Goal: Task Accomplishment & Management: Manage account settings

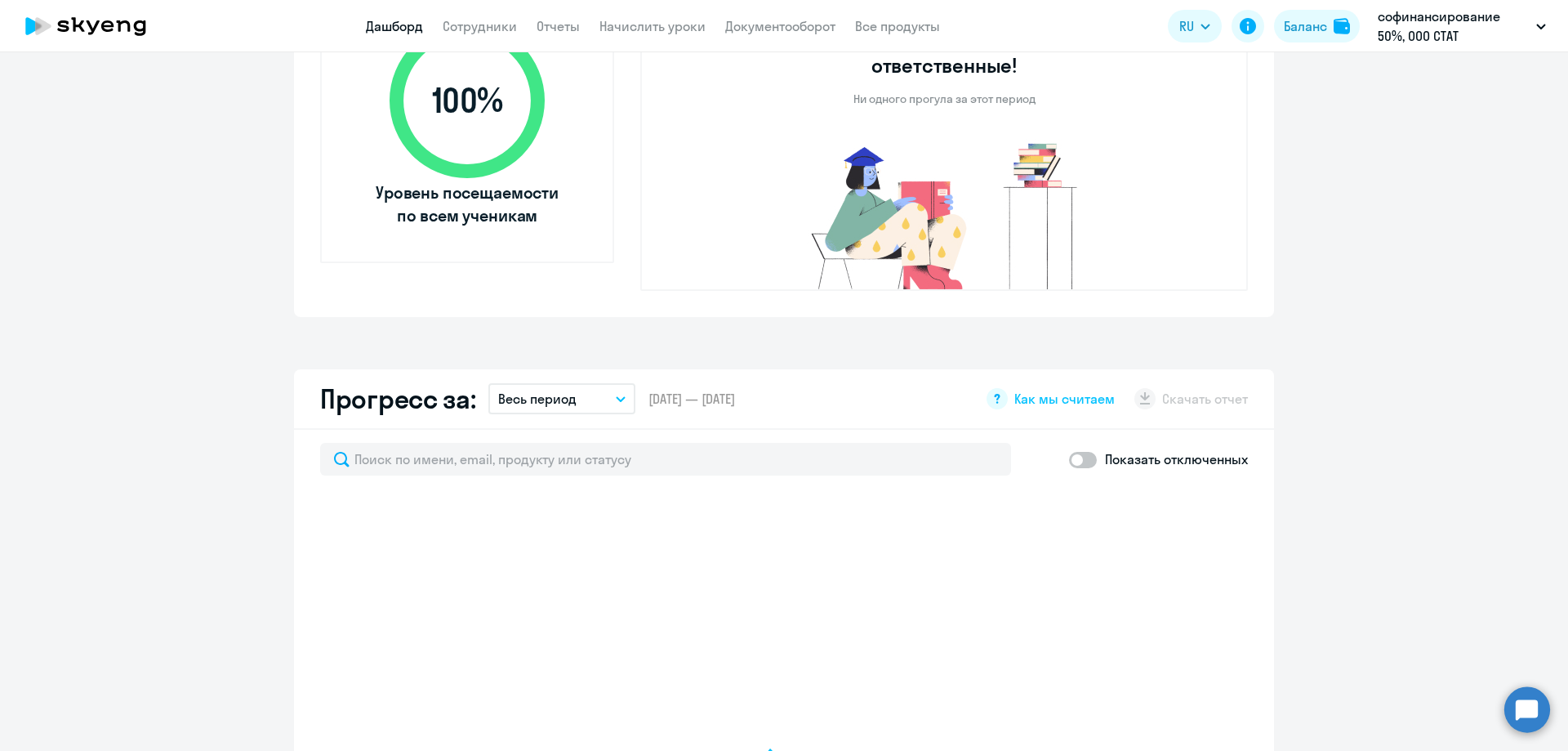
select select "30"
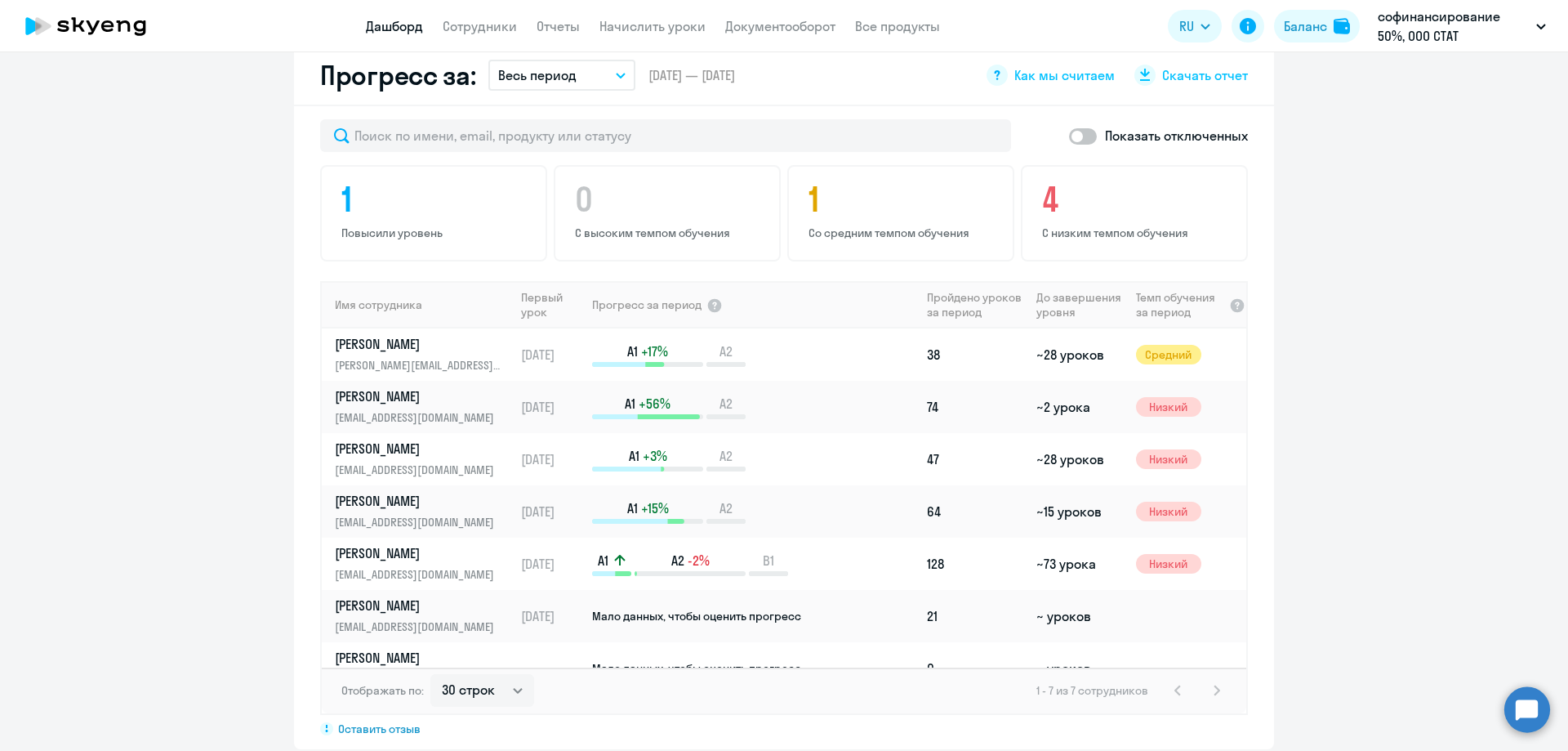
scroll to position [980, 0]
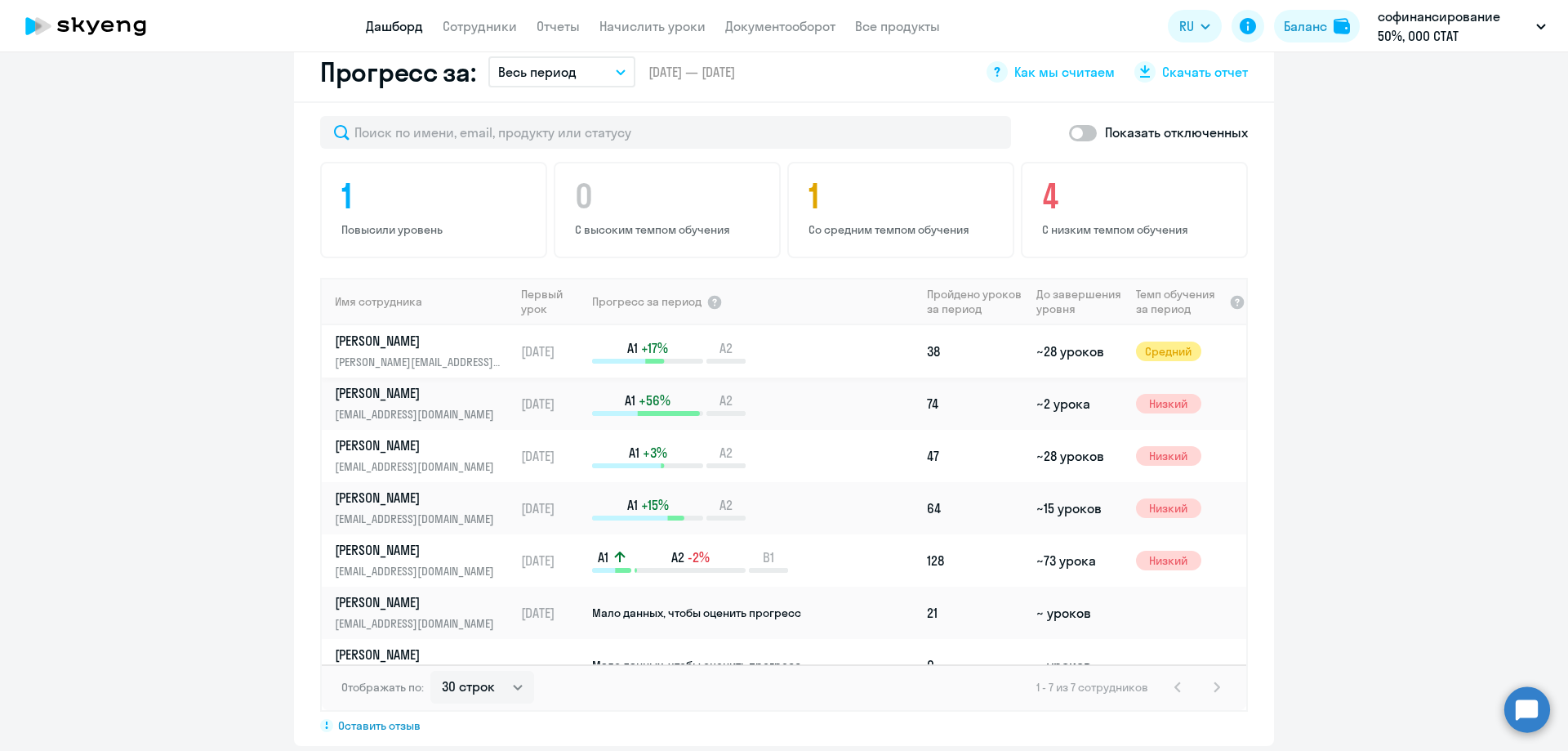
click at [837, 339] on div "A1 +17% A2" at bounding box center [756, 351] width 328 height 25
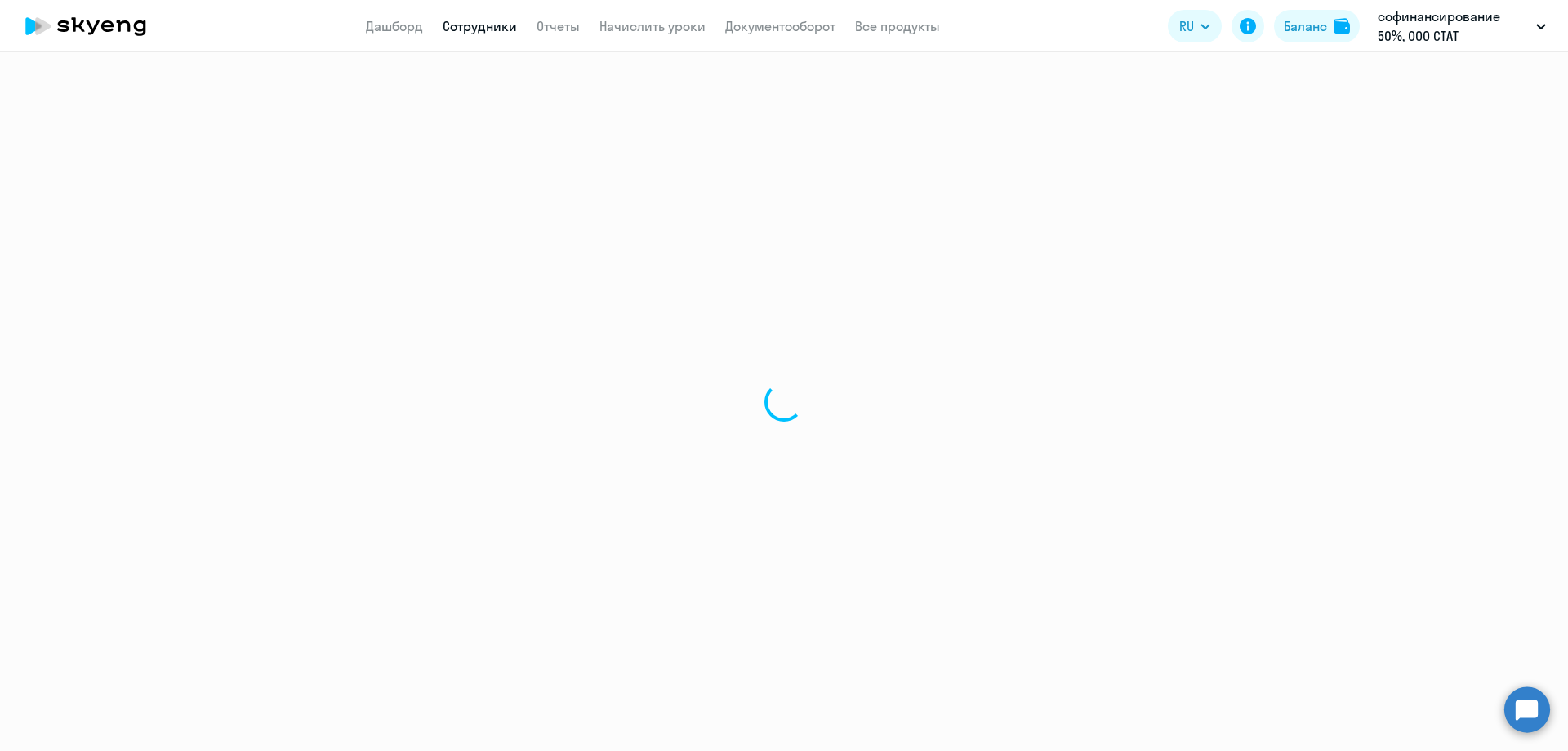
select select "english"
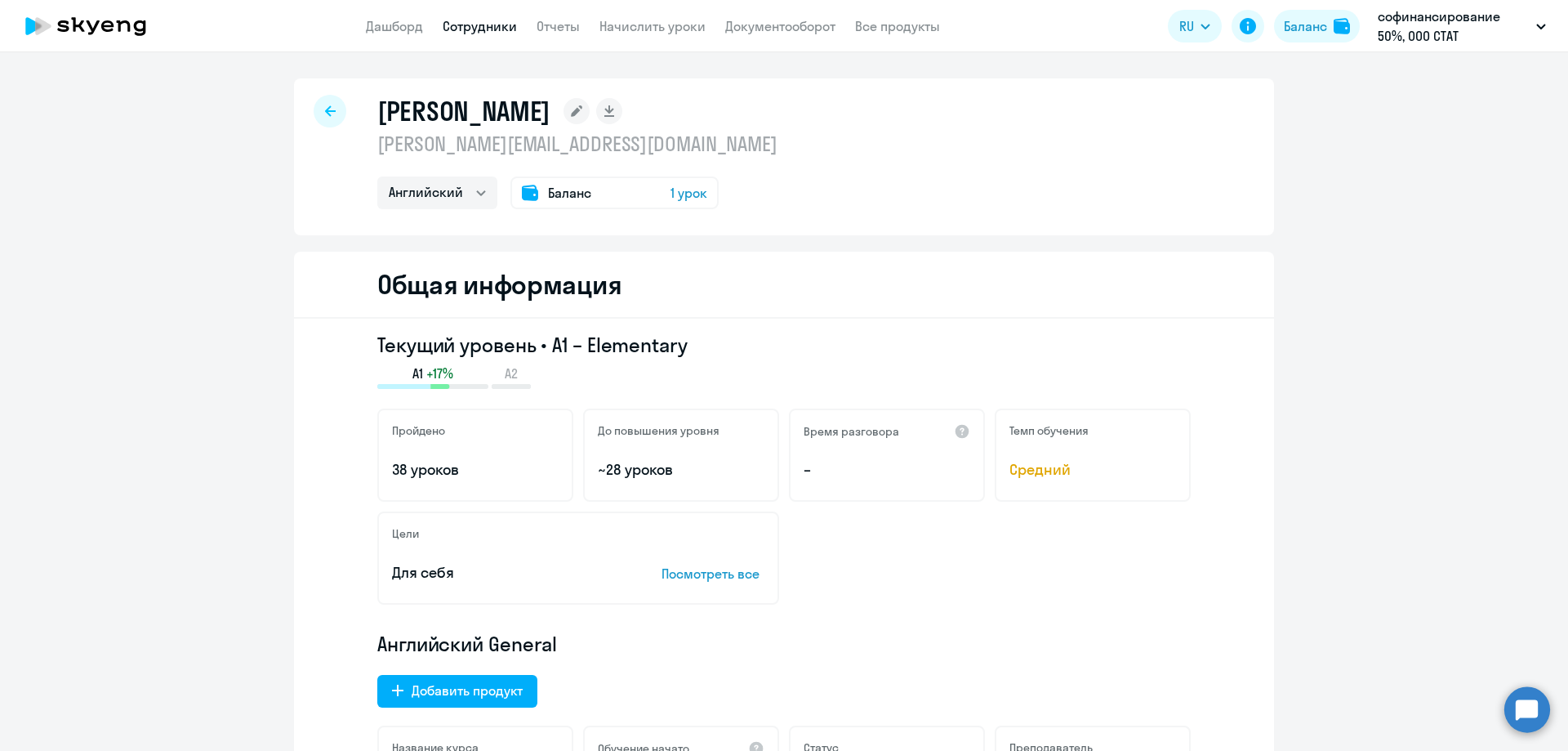
click at [684, 200] on span "1 урок" at bounding box center [689, 193] width 37 height 19
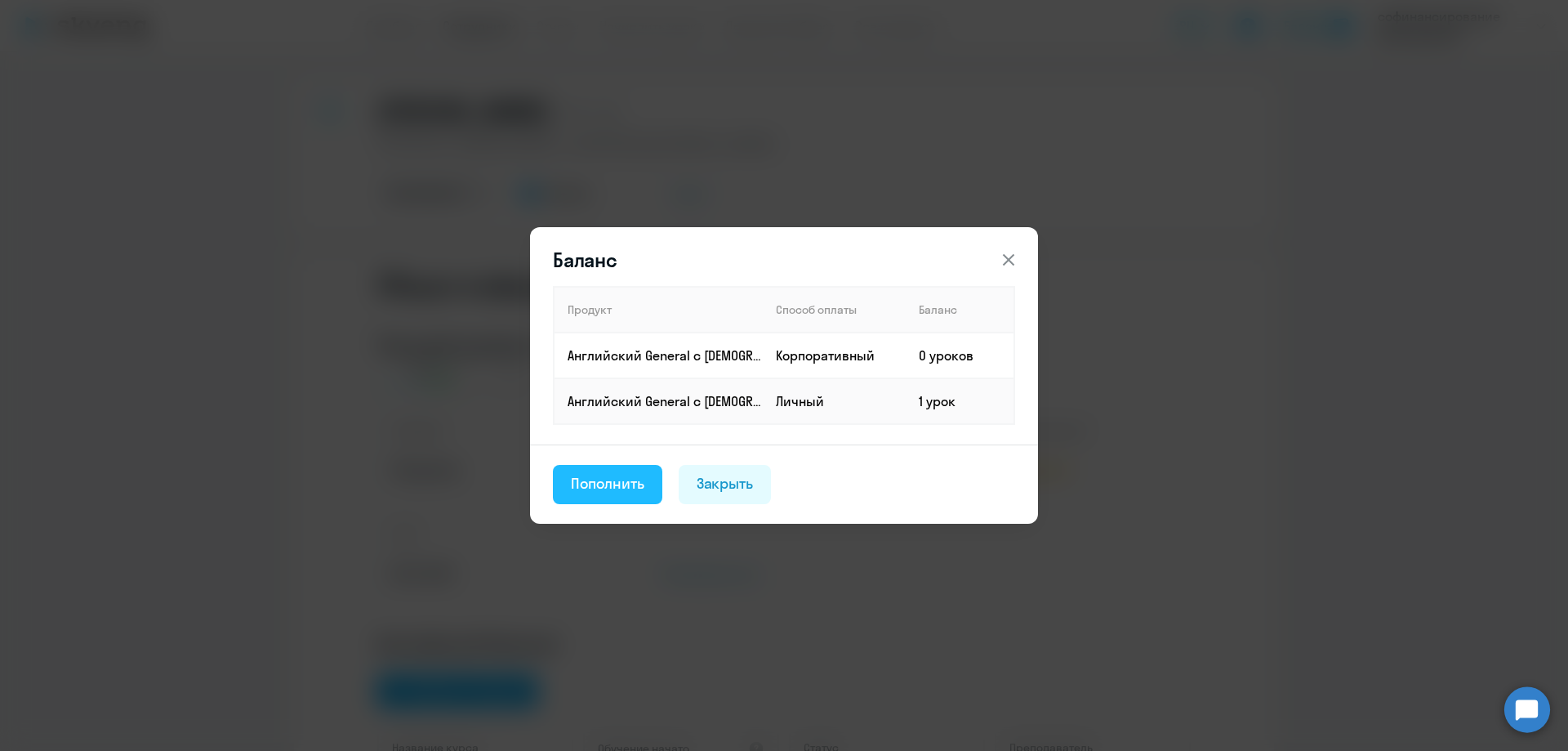
click at [625, 487] on div "Пополнить" at bounding box center [608, 484] width 74 height 21
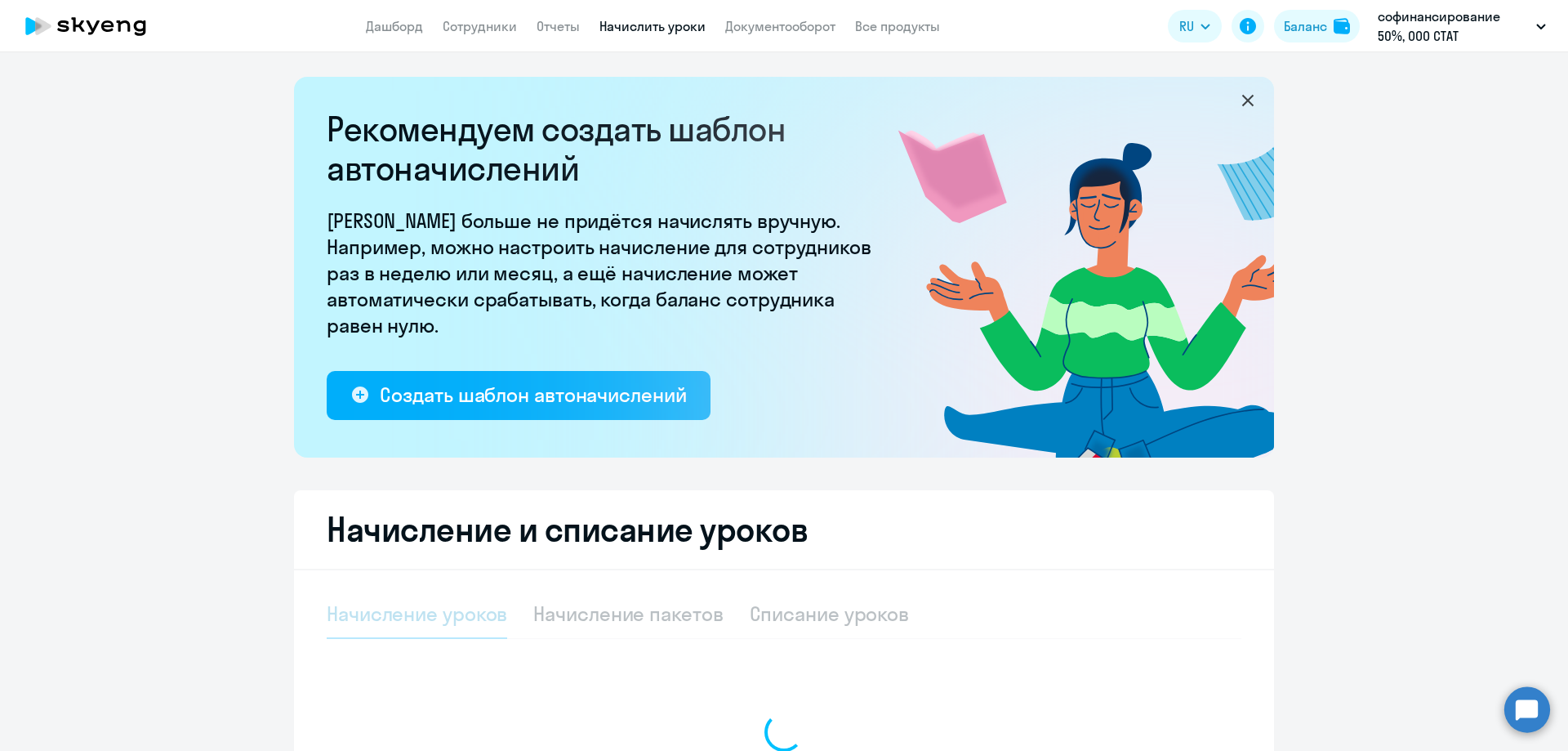
select select "10"
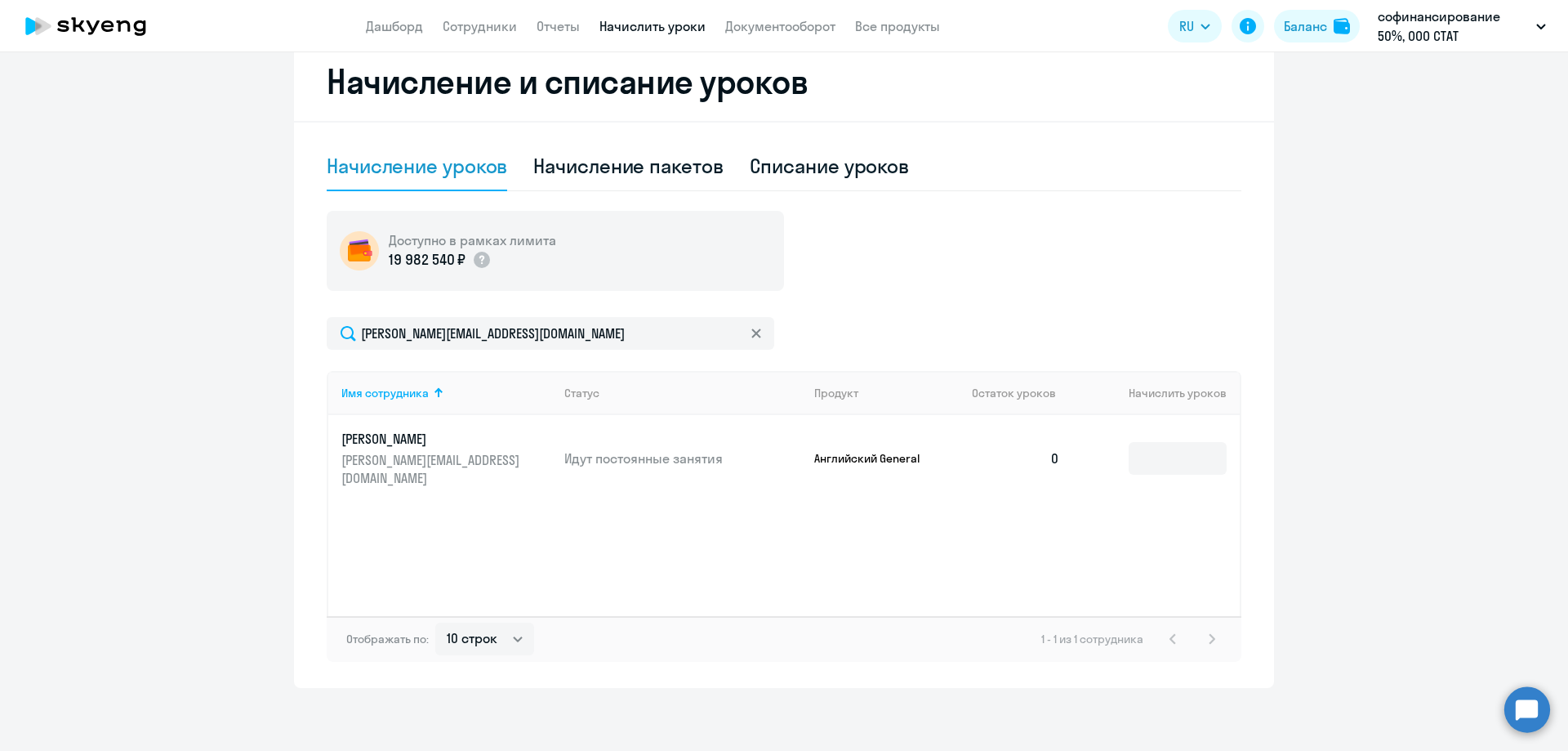
scroll to position [450, 0]
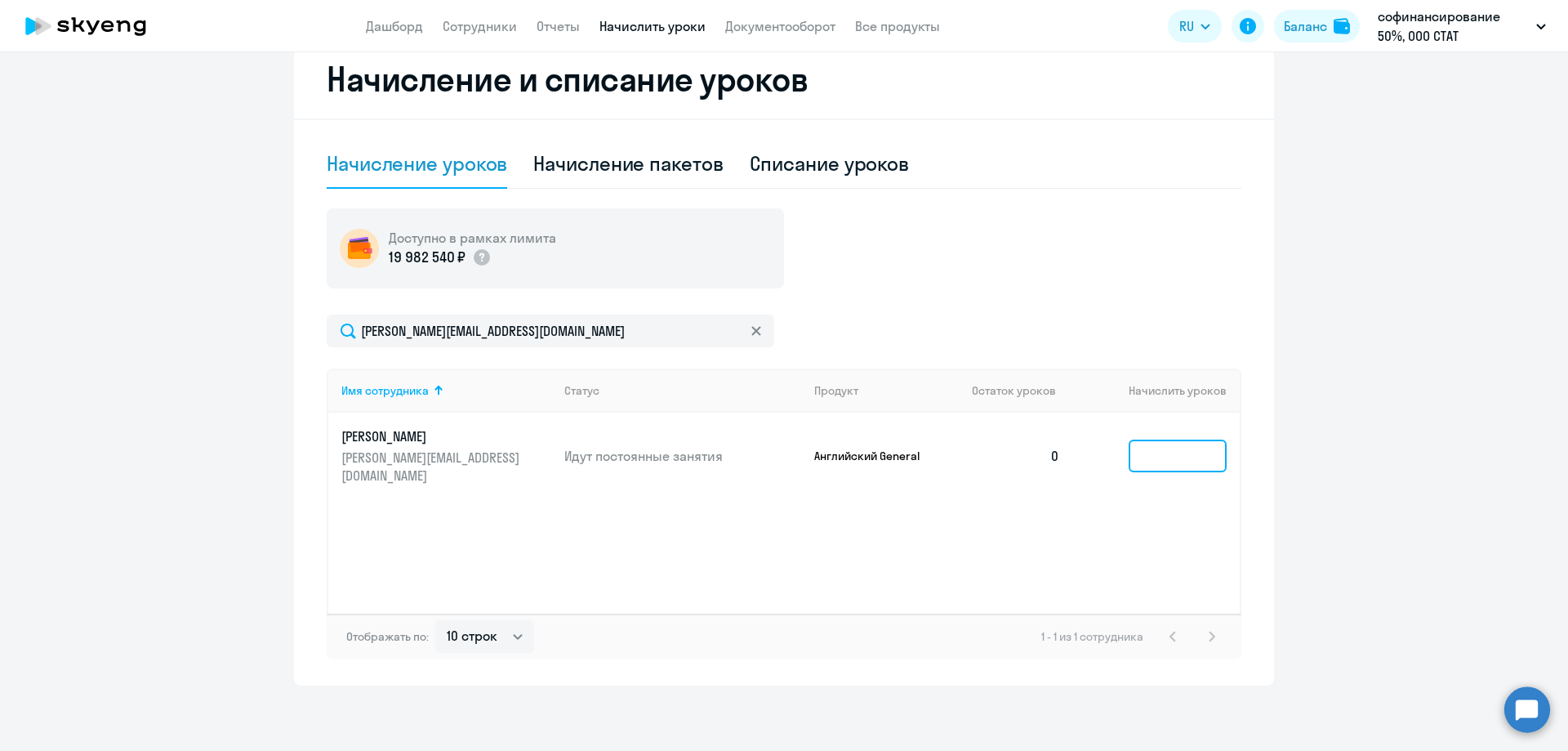
click at [1142, 453] on input at bounding box center [1177, 455] width 98 height 32
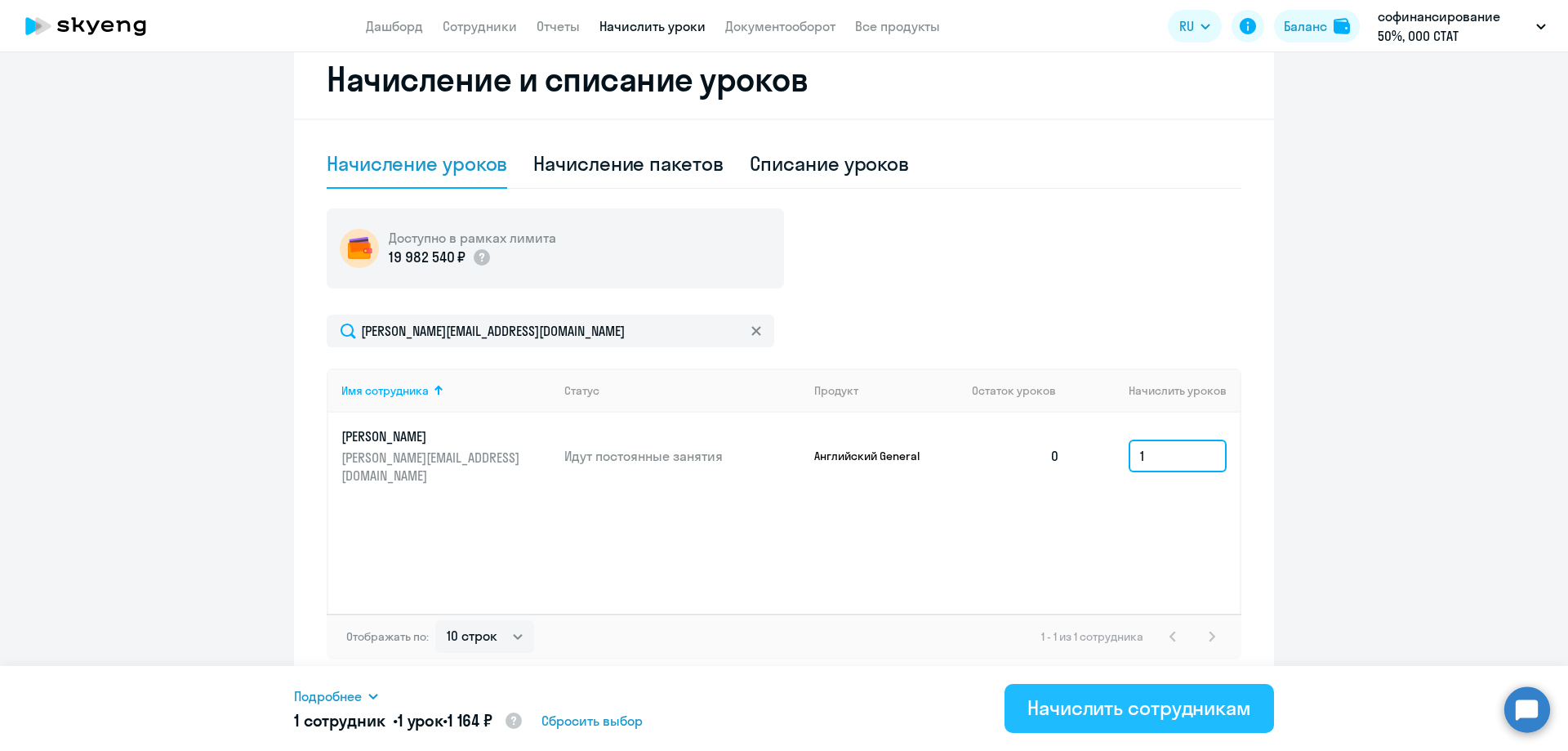
type input "1"
click at [1137, 701] on div "Начислить сотрудникам" at bounding box center [1139, 707] width 223 height 26
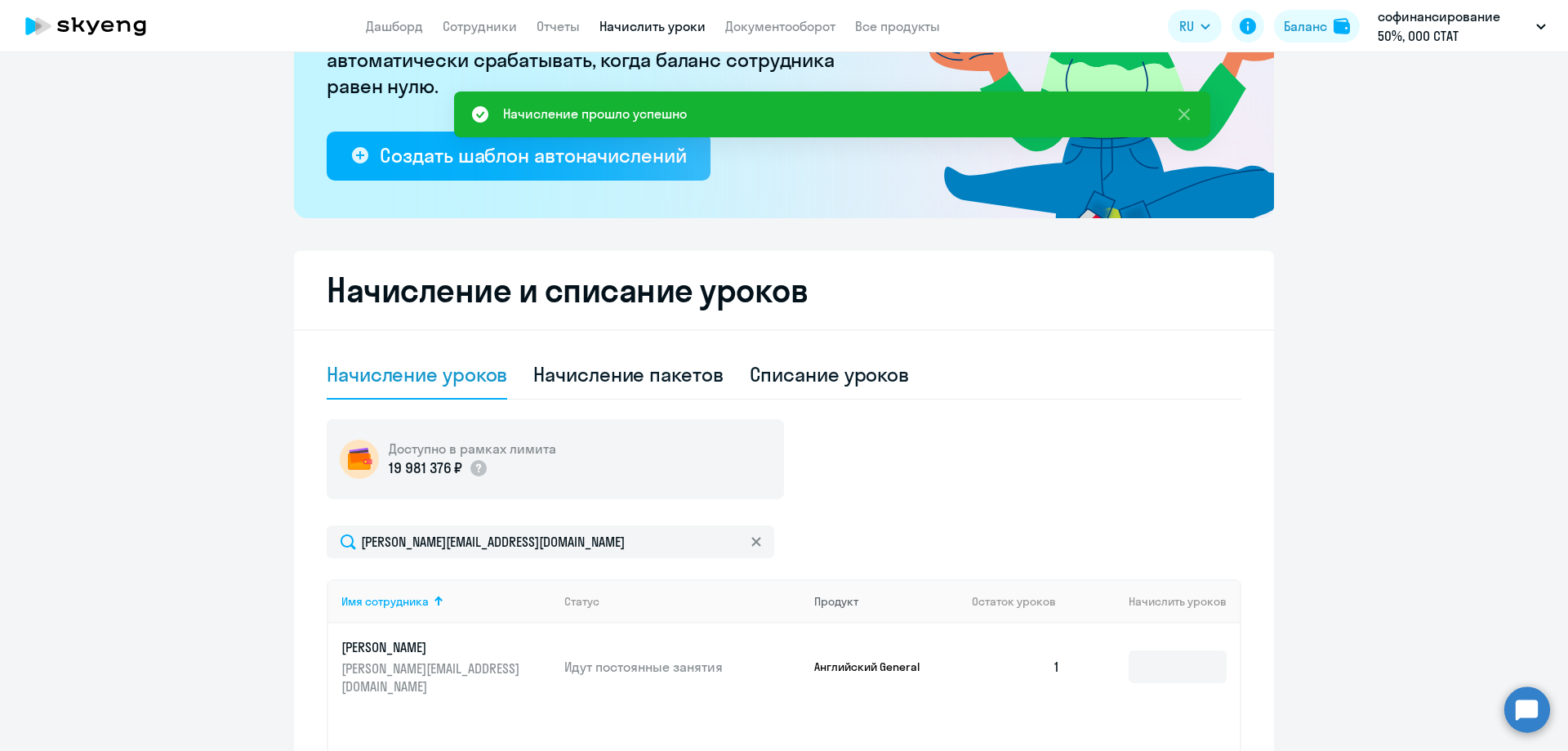
scroll to position [0, 0]
